Goal: Obtain resource: Obtain resource

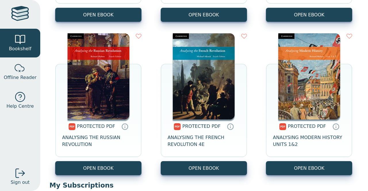
scroll to position [4537, 0]
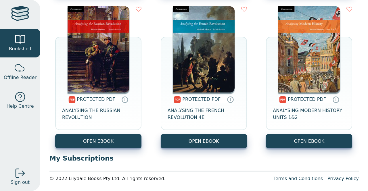
click at [26, 14] on div at bounding box center [20, 14] width 18 height 17
click at [36, 55] on link "Bookshelf" at bounding box center [20, 43] width 40 height 29
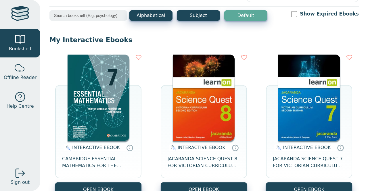
scroll to position [0, 0]
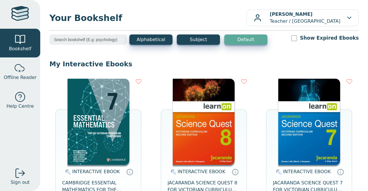
click at [207, 115] on img at bounding box center [204, 122] width 62 height 86
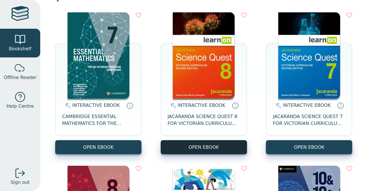
click at [212, 147] on button "OPEN EBOOK" at bounding box center [204, 147] width 86 height 14
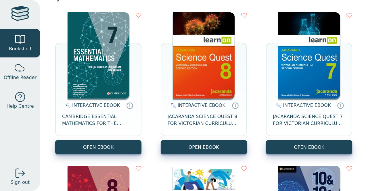
click at [202, 87] on img at bounding box center [204, 55] width 62 height 86
click at [201, 119] on span "JACARANDA SCIENCE QUEST 8 FOR VICTORIAN CURRICULUM LEARNON 2E EBOOK" at bounding box center [204, 120] width 72 height 14
